Goal: Transaction & Acquisition: Purchase product/service

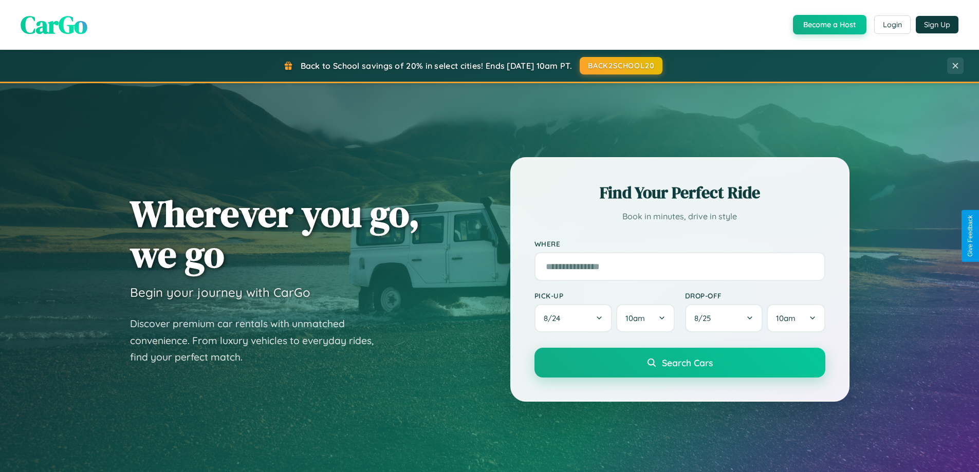
scroll to position [1977, 0]
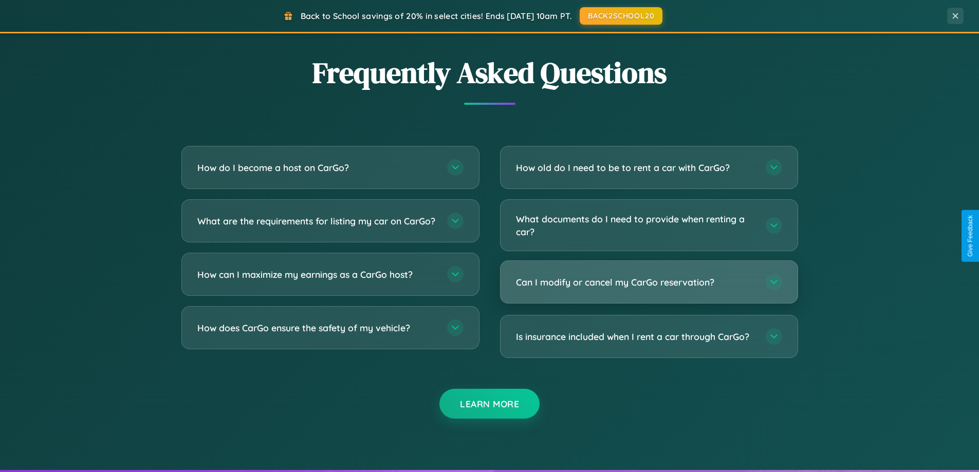
click at [648, 283] on h3 "Can I modify or cancel my CarGo reservation?" at bounding box center [635, 282] width 239 height 13
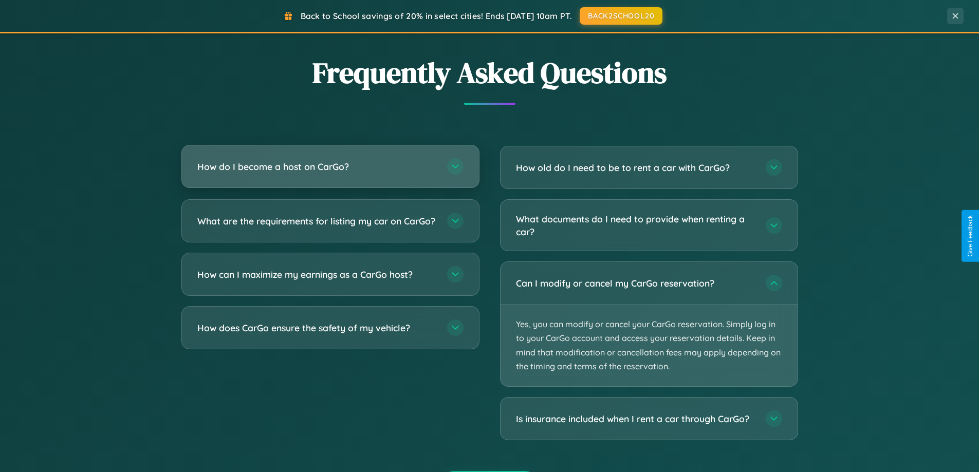
click at [330, 166] on h3 "How do I become a host on CarGo?" at bounding box center [316, 166] width 239 height 13
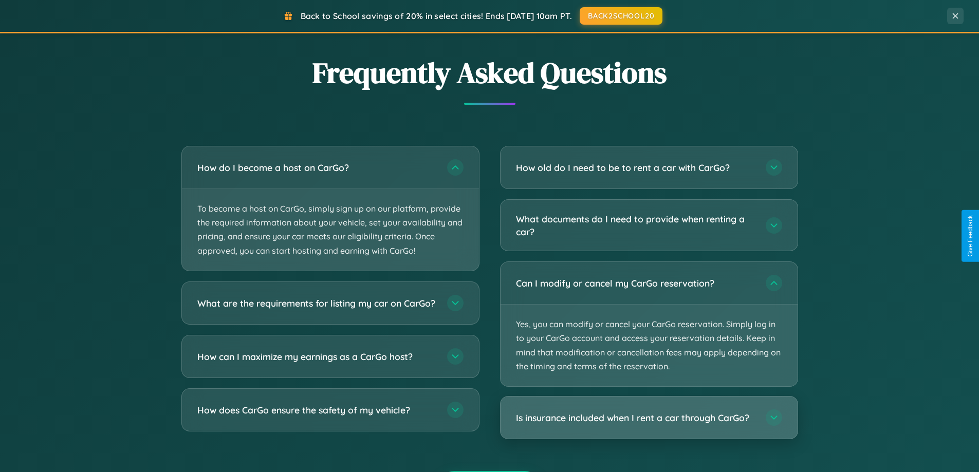
click at [648, 418] on h3 "Is insurance included when I rent a car through CarGo?" at bounding box center [635, 418] width 239 height 13
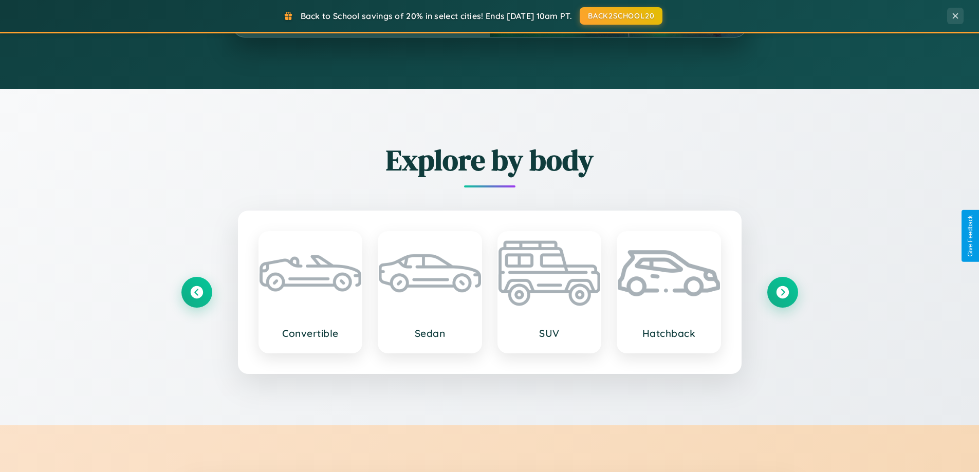
scroll to position [443, 0]
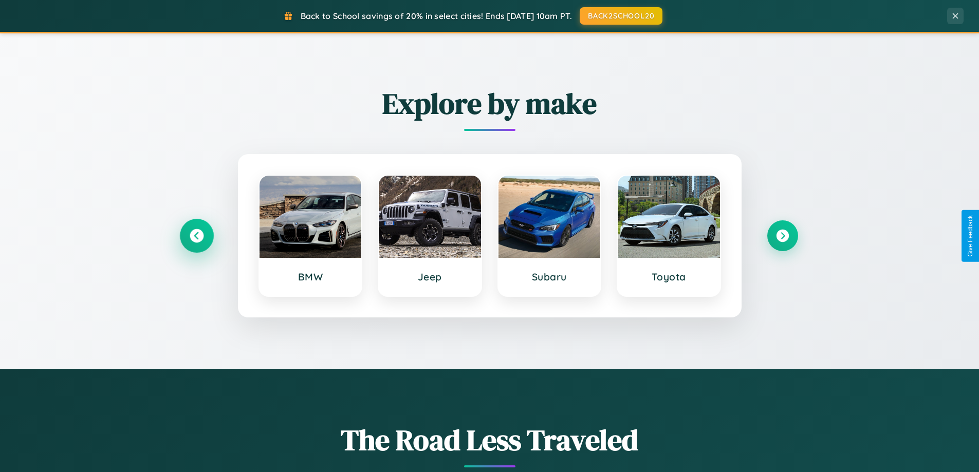
click at [196, 236] on icon at bounding box center [197, 236] width 14 height 14
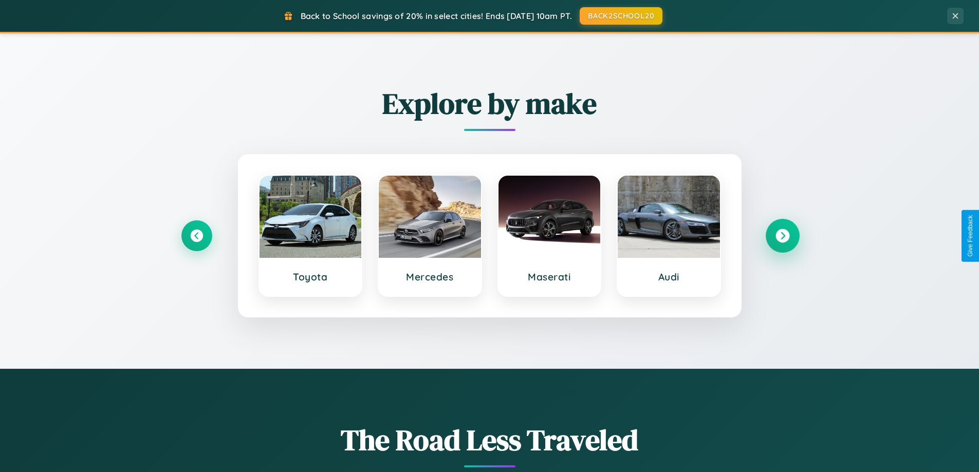
click at [782, 236] on icon at bounding box center [782, 236] width 14 height 14
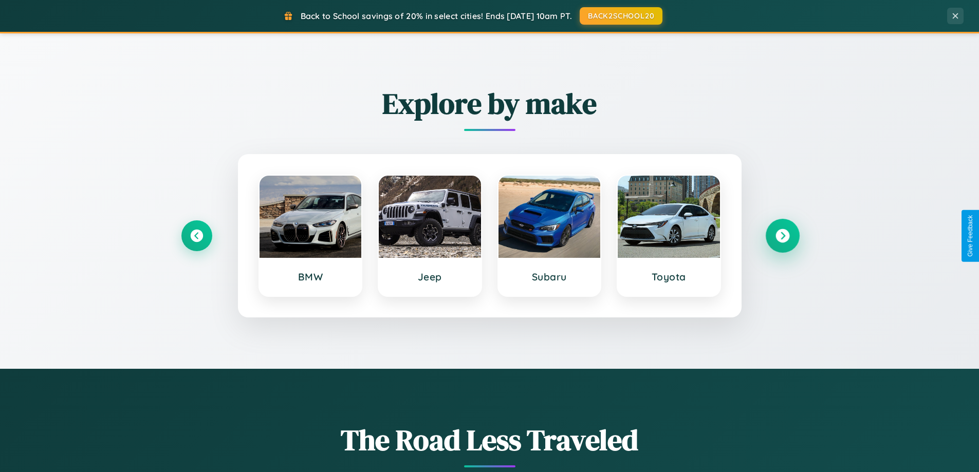
click at [782, 236] on icon at bounding box center [782, 236] width 14 height 14
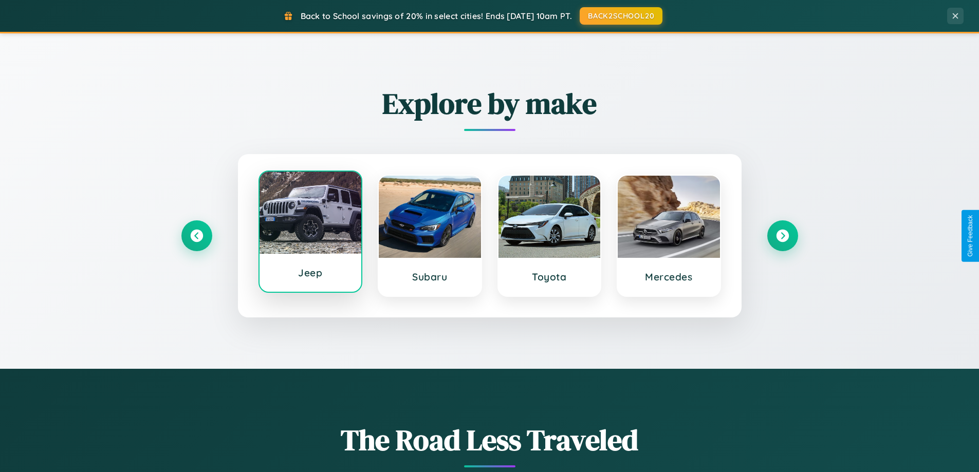
click at [310, 234] on div at bounding box center [310, 213] width 102 height 82
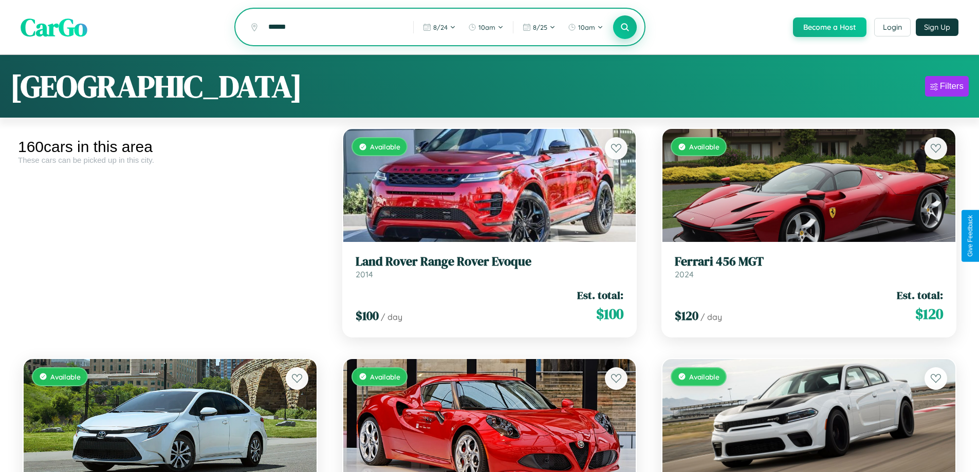
click at [624, 28] on icon at bounding box center [625, 27] width 10 height 10
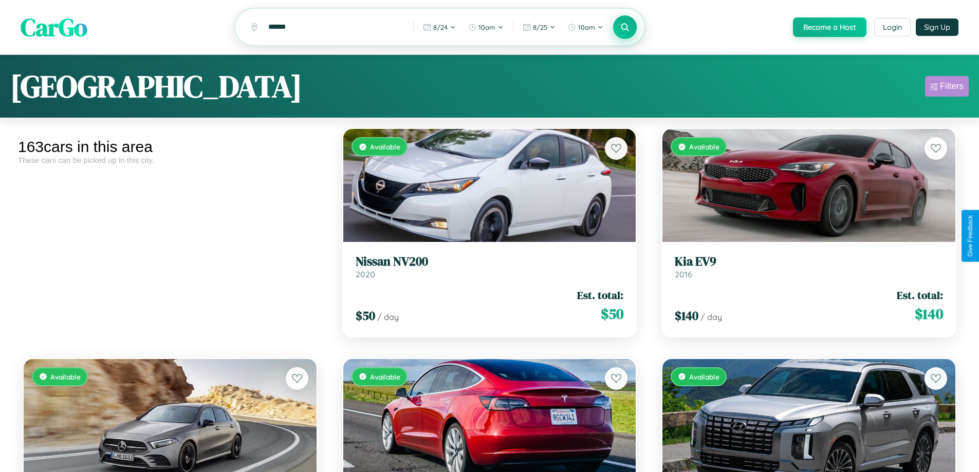
click at [946, 88] on div "Filters" at bounding box center [952, 86] width 24 height 10
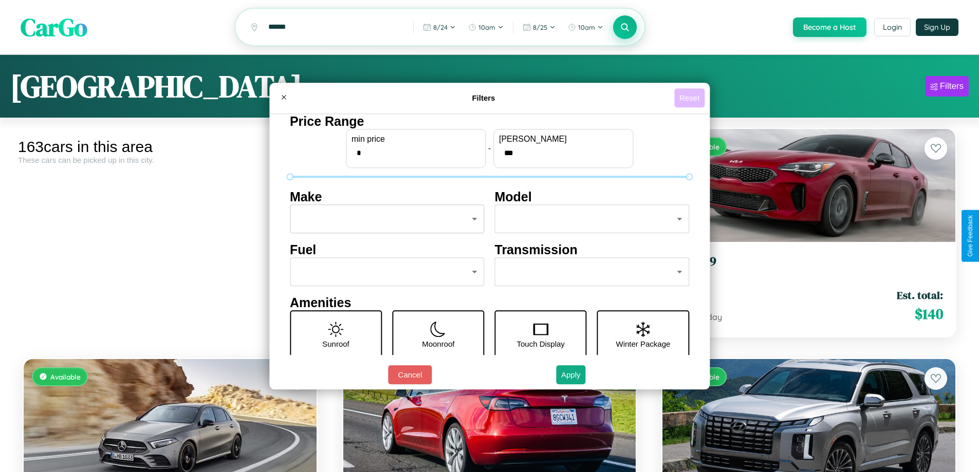
click at [691, 98] on button "Reset" at bounding box center [689, 97] width 30 height 19
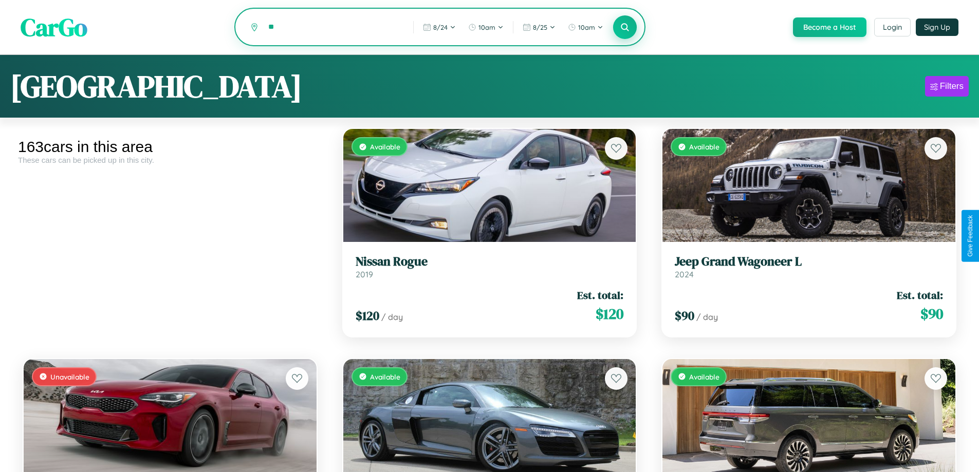
type input "*"
type input "*****"
click at [624, 28] on icon at bounding box center [625, 27] width 10 height 10
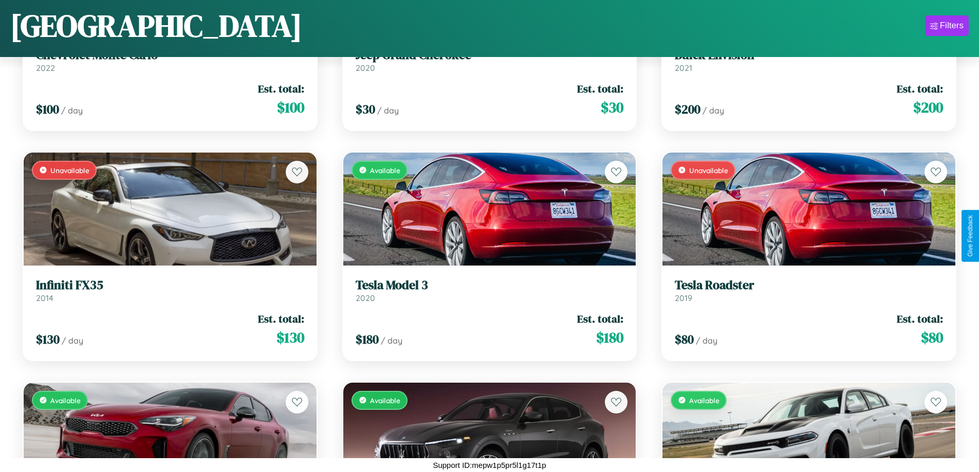
scroll to position [13029, 0]
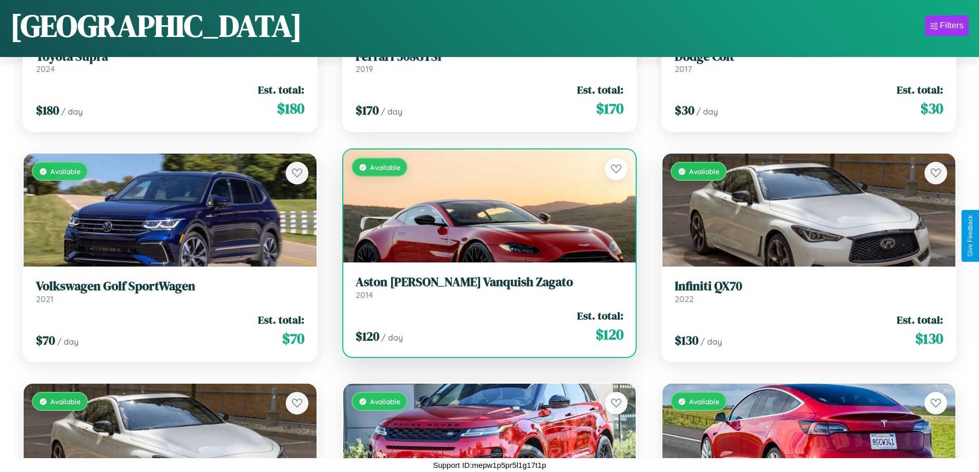
click at [485, 206] on div "Available" at bounding box center [489, 206] width 293 height 113
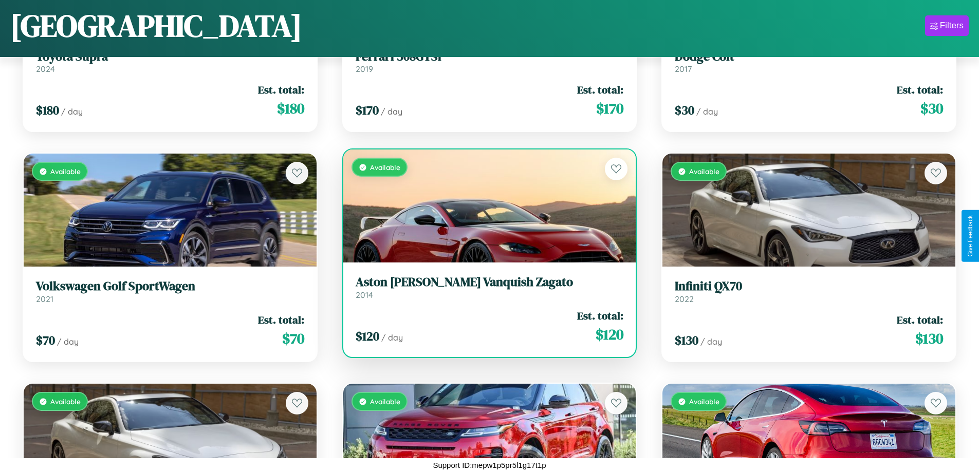
click at [485, 206] on div "Available" at bounding box center [489, 206] width 293 height 113
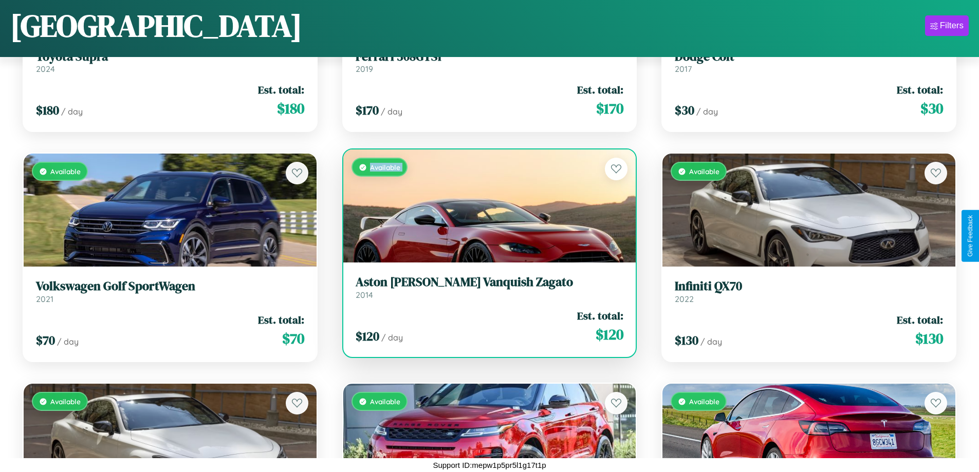
click at [485, 206] on div "Available" at bounding box center [489, 206] width 293 height 113
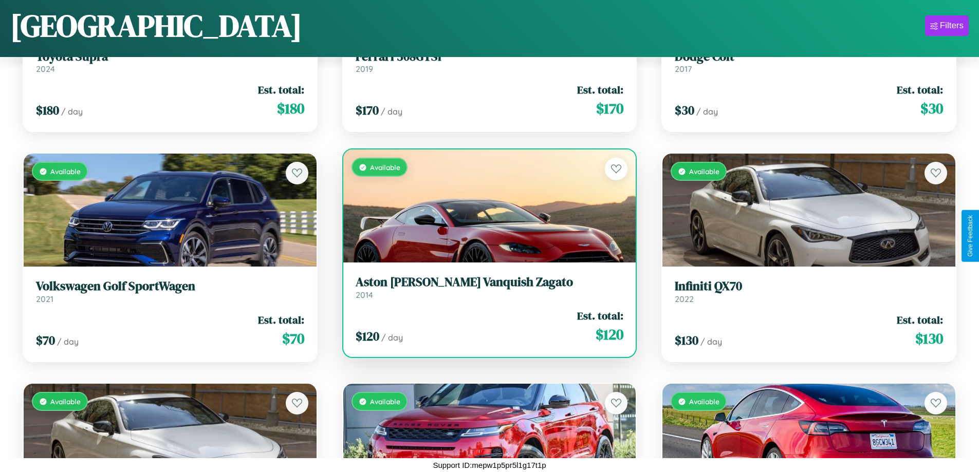
click at [485, 206] on div "Available" at bounding box center [489, 206] width 293 height 113
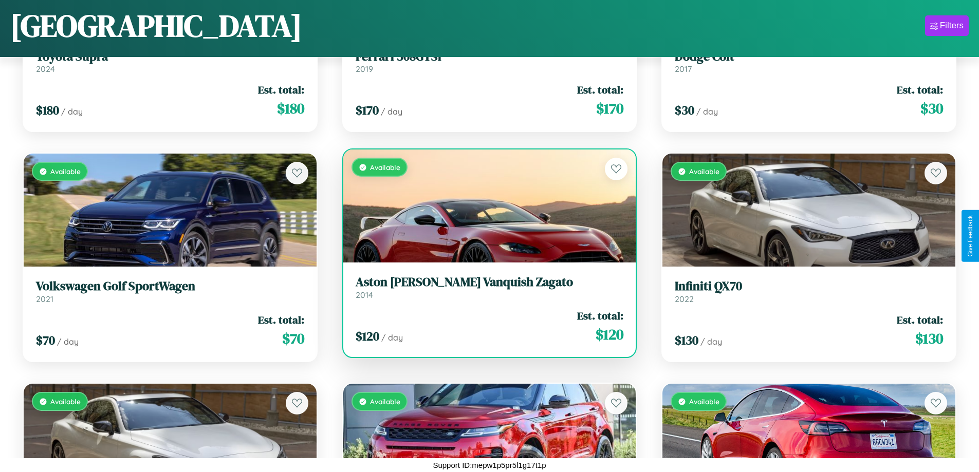
click at [485, 206] on div "Available" at bounding box center [489, 206] width 293 height 113
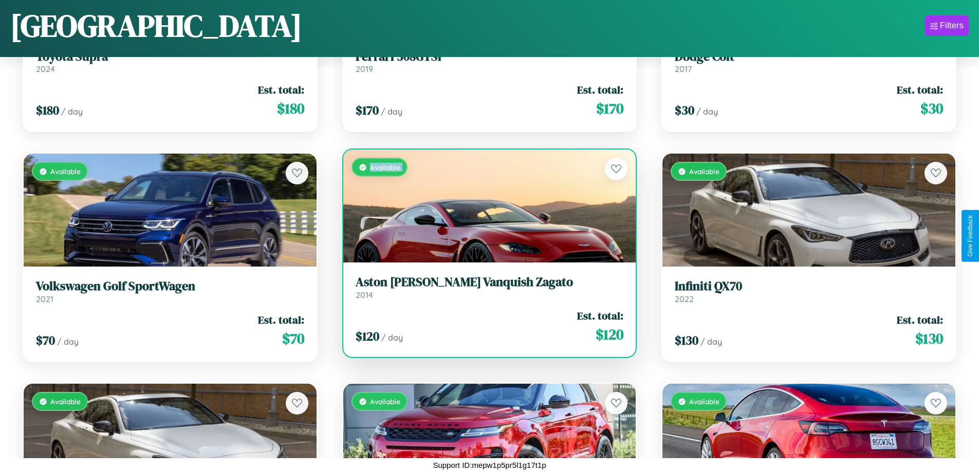
click at [485, 287] on h3 "Aston Martin Vanquish Zagato" at bounding box center [490, 282] width 268 height 15
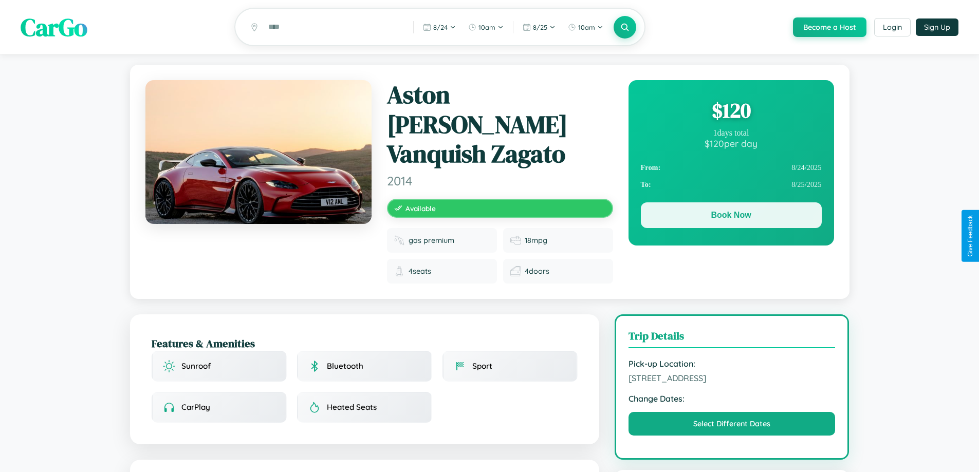
click at [731, 217] on button "Book Now" at bounding box center [731, 215] width 181 height 26
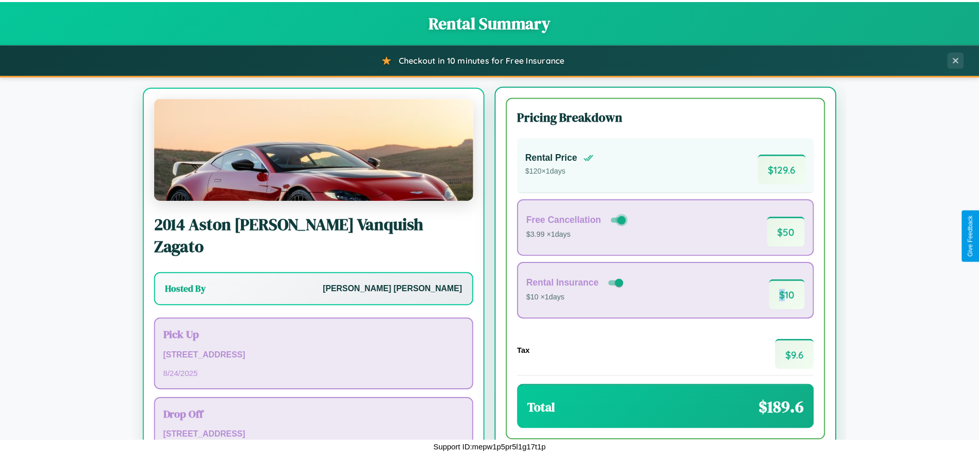
scroll to position [48, 0]
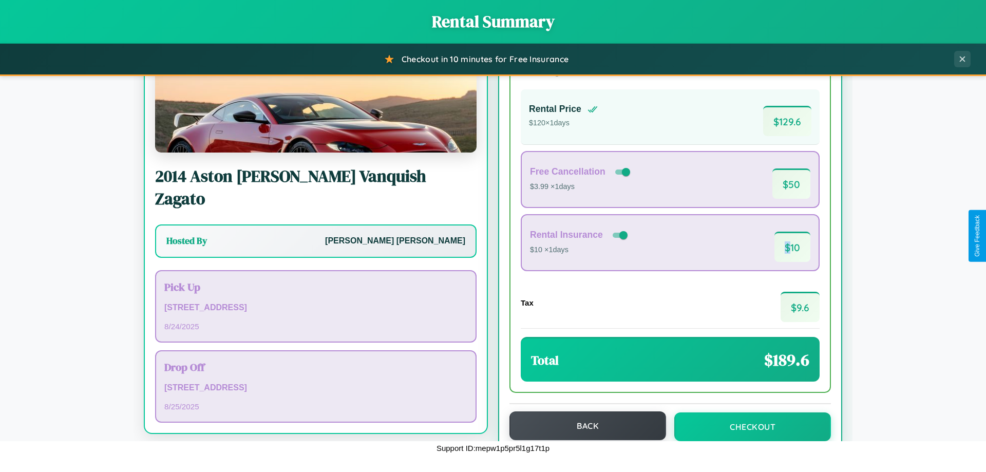
click at [583, 426] on button "Back" at bounding box center [588, 426] width 157 height 29
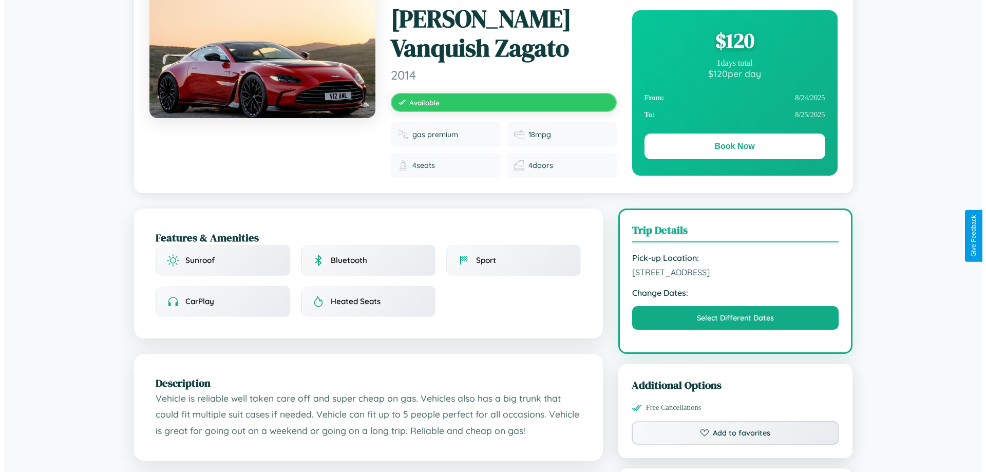
scroll to position [275, 0]
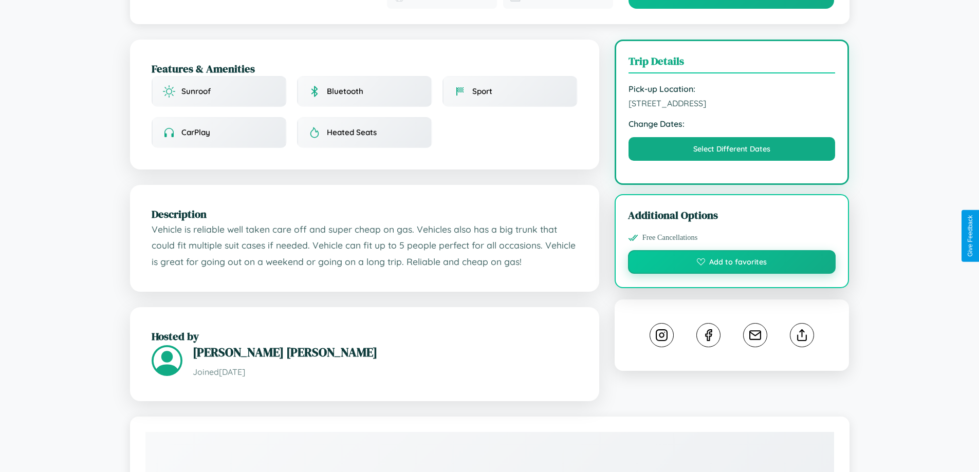
click at [732, 250] on button "Add to favorites" at bounding box center [732, 262] width 208 height 24
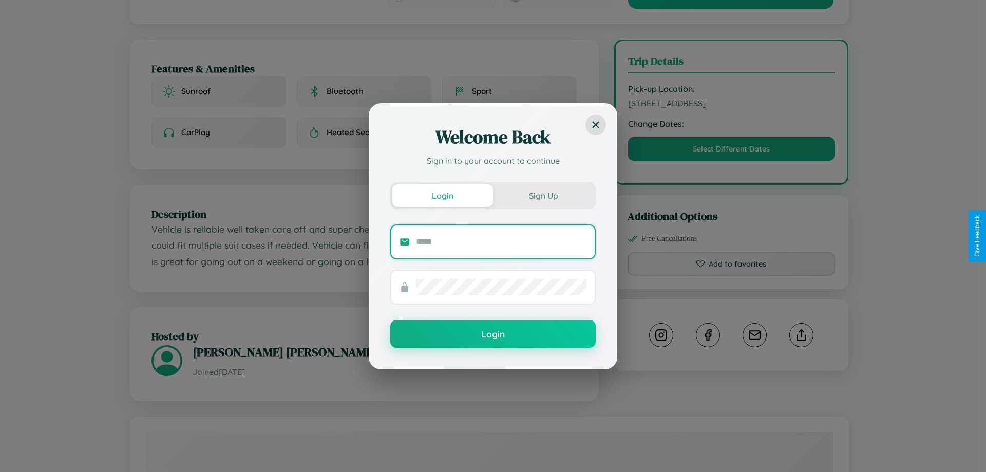
click at [501, 241] on input "text" at bounding box center [501, 242] width 171 height 16
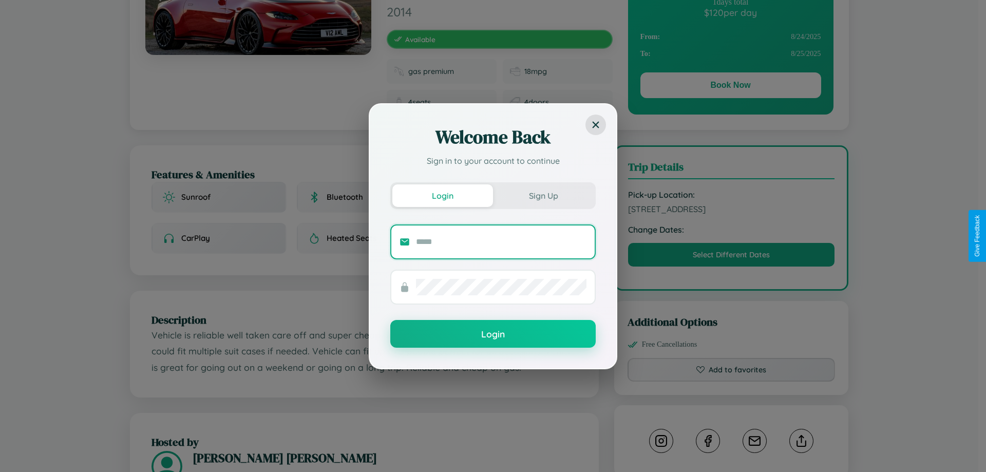
scroll to position [0, 0]
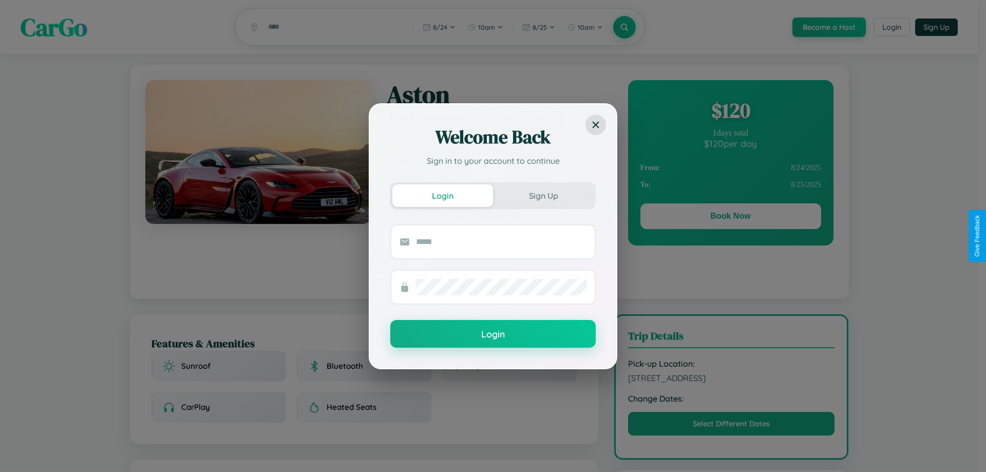
click at [731, 112] on div "Welcome Back Sign in to your account to continue Login Sign Up Login" at bounding box center [493, 236] width 986 height 472
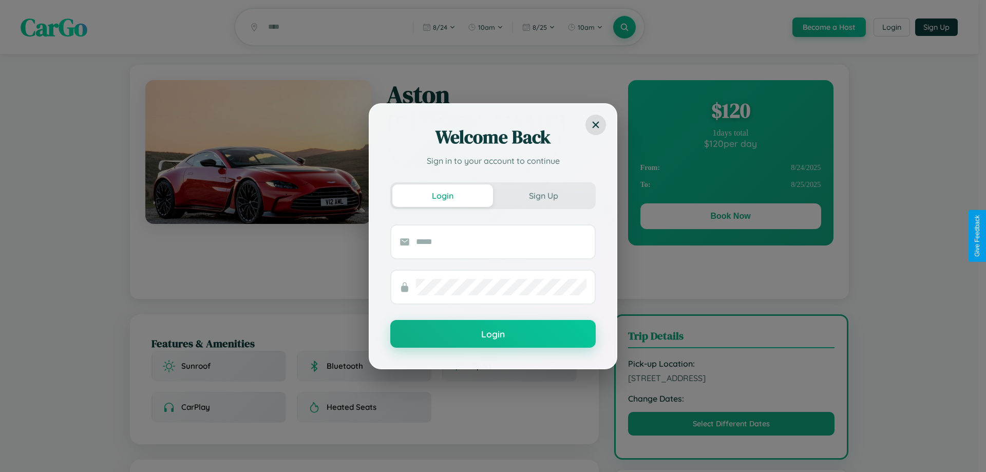
click at [731, 112] on div "Welcome Back Sign in to your account to continue Login Sign Up Login" at bounding box center [493, 236] width 986 height 472
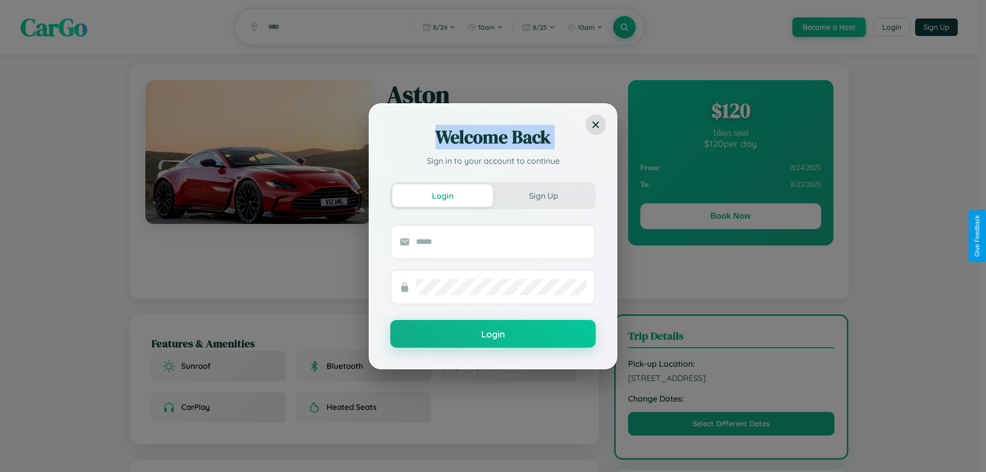
click at [731, 112] on div "Welcome Back Sign in to your account to continue Login Sign Up Login" at bounding box center [493, 236] width 986 height 472
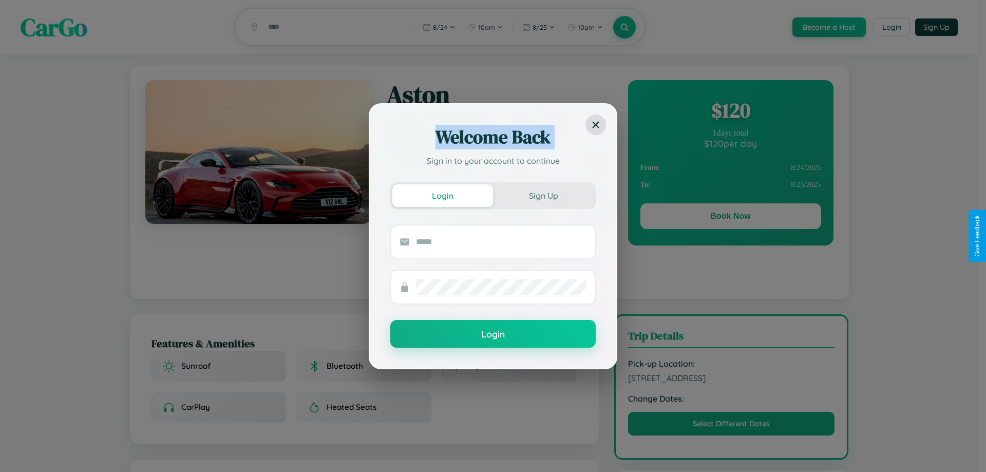
click at [731, 112] on div "Welcome Back Sign in to your account to continue Login Sign Up Login" at bounding box center [493, 236] width 986 height 472
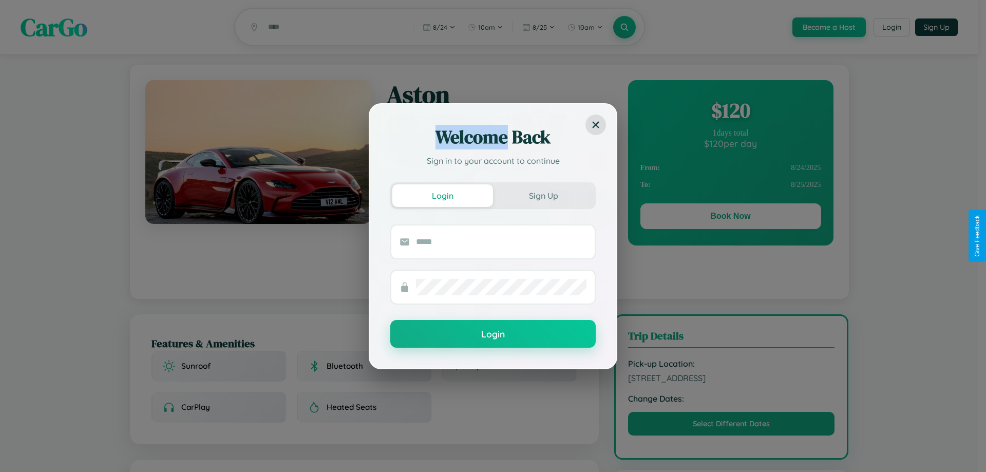
click at [731, 112] on div "Welcome Back Sign in to your account to continue Login Sign Up Login" at bounding box center [493, 236] width 986 height 472
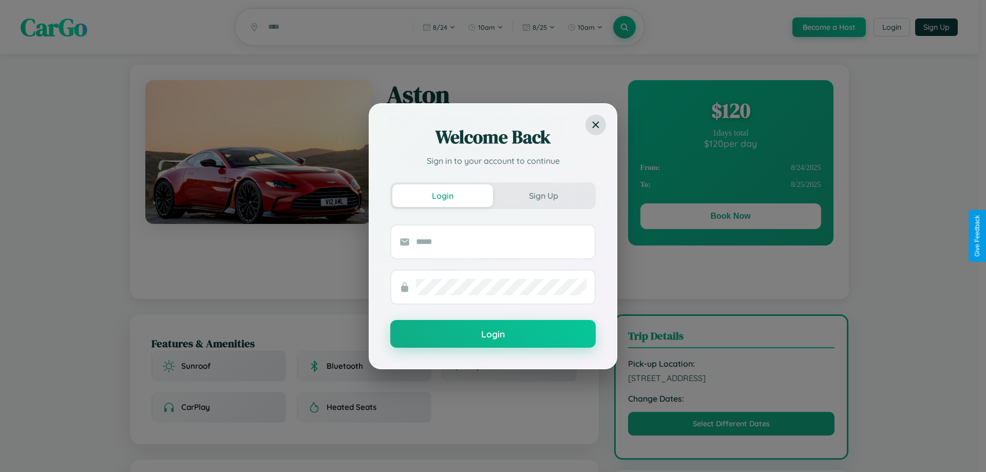
click at [732, 396] on div "Welcome Back Sign in to your account to continue Login Sign Up Login" at bounding box center [493, 236] width 986 height 472
click at [731, 218] on div "Welcome Back Sign in to your account to continue Login Sign Up Login" at bounding box center [493, 236] width 986 height 472
